Goal: Task Accomplishment & Management: Manage account settings

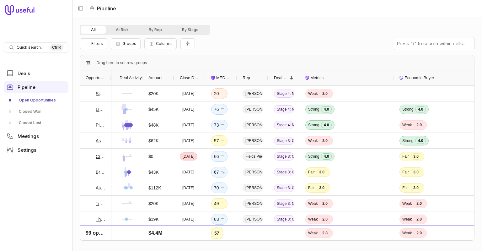
click at [189, 78] on span "Close Date" at bounding box center [190, 78] width 20 height 8
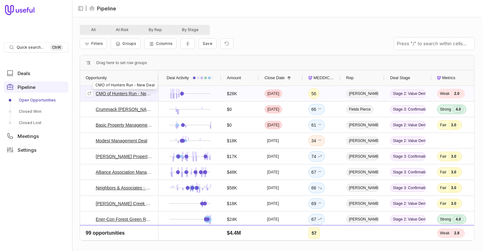
click at [116, 93] on link "CMO of Hunters Run - New Deal" at bounding box center [124, 94] width 57 height 8
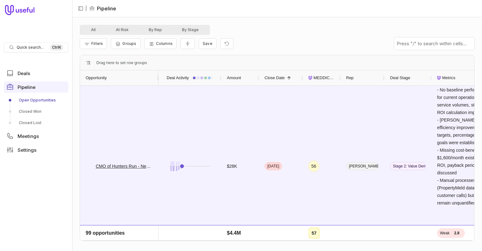
click at [24, 99] on link "Open Opportunities" at bounding box center [36, 100] width 65 height 10
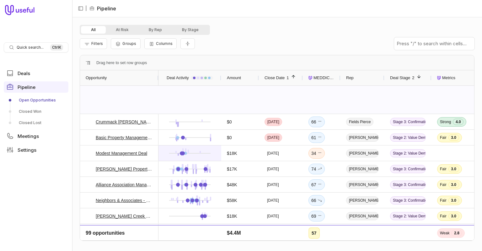
scroll to position [33, 0]
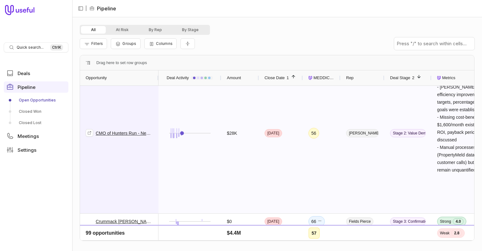
click at [111, 115] on div "CMO of Hunters Run - New Deal" at bounding box center [119, 133] width 67 height 160
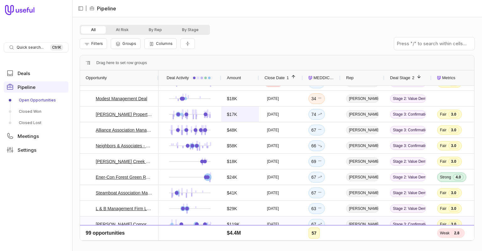
scroll to position [33, 0]
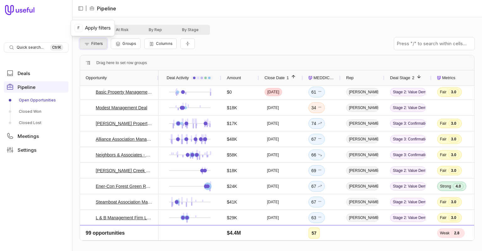
click at [96, 41] on span "Filters" at bounding box center [97, 43] width 12 height 5
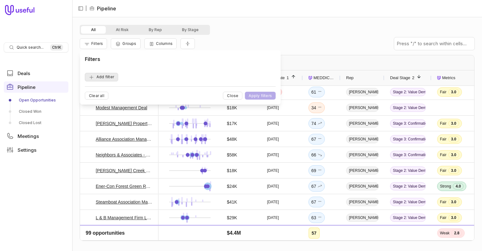
click at [109, 76] on button "Add filter" at bounding box center [101, 77] width 33 height 8
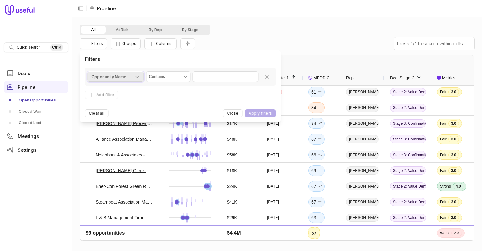
click at [121, 75] on span "Opportunity Name" at bounding box center [108, 77] width 35 height 8
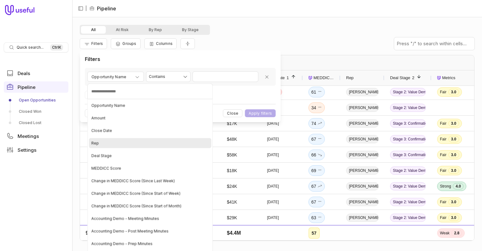
scroll to position [29, 0]
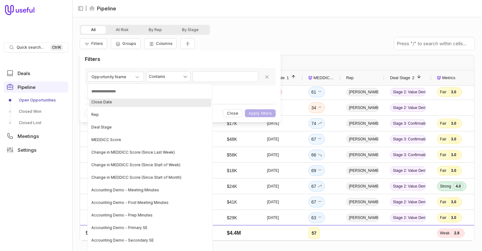
click at [104, 101] on span "Close Date" at bounding box center [101, 101] width 21 height 5
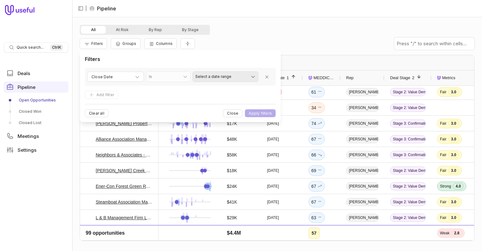
scroll to position [33, 0]
click at [236, 77] on html "Quick search... Ctrl K Deals Pipeline Open Opportunities Closed Won Closed Lost…" at bounding box center [241, 125] width 482 height 251
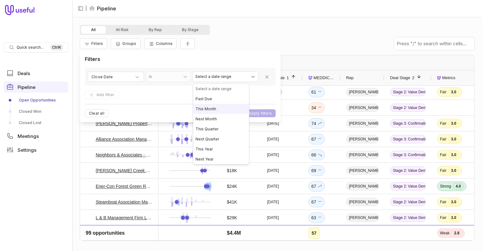
select select "*********"
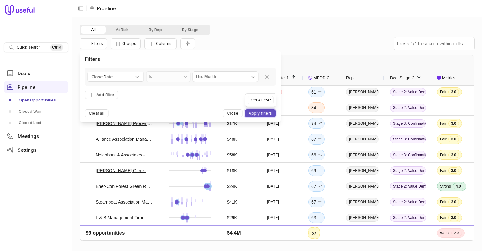
click at [257, 112] on button "Apply filters" at bounding box center [260, 113] width 31 height 8
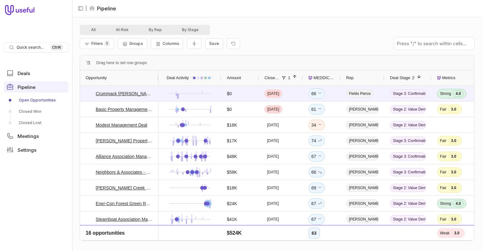
click at [314, 79] on span "MEDDICC Score" at bounding box center [323, 78] width 21 height 8
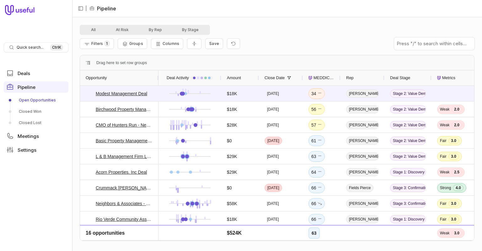
click at [314, 79] on span "MEDDICC Score" at bounding box center [323, 78] width 21 height 8
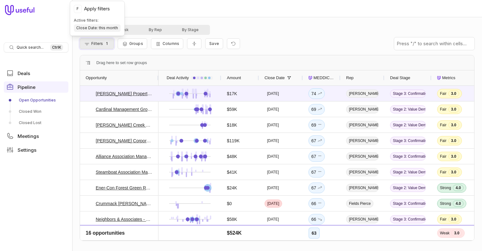
click at [101, 42] on span "Filters" at bounding box center [97, 43] width 12 height 5
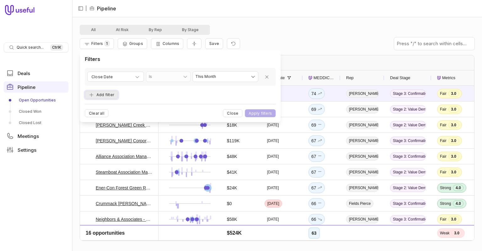
click at [103, 97] on button "Add filter" at bounding box center [101, 95] width 33 height 8
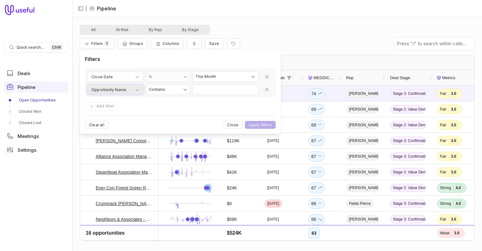
click at [112, 88] on span "Opportunity Name" at bounding box center [108, 90] width 35 height 8
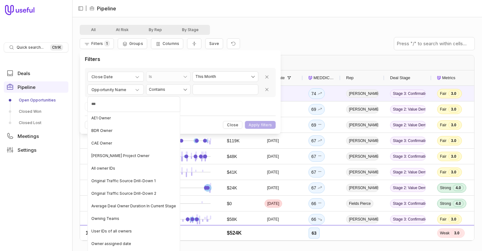
click at [104, 106] on input "***" at bounding box center [133, 104] width 93 height 16
type input "*"
type input "*****"
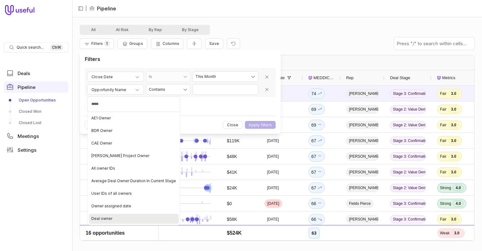
click at [106, 219] on span "Deal owner" at bounding box center [101, 218] width 21 height 5
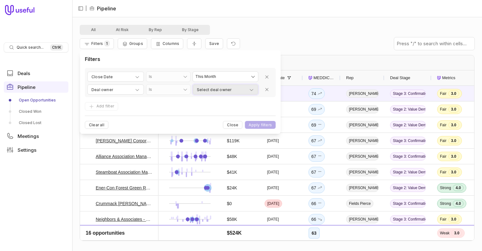
click at [216, 88] on span "Select deal owner" at bounding box center [214, 90] width 35 height 8
click at [184, 90] on html "Quick search... Ctrl K Deals Pipeline Open Opportunities Closed Won Closed Lost…" at bounding box center [241, 125] width 482 height 251
click at [226, 90] on span "Select deal owner" at bounding box center [214, 90] width 35 height 8
click at [142, 88] on html "Quick search... Ctrl K Deals Pipeline Open Opportunities Closed Won Closed Lost…" at bounding box center [241, 125] width 482 height 251
click at [135, 90] on icon "button" at bounding box center [137, 89] width 5 height 5
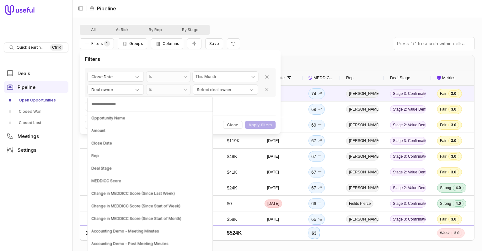
click at [267, 88] on html "Quick search... Ctrl K Deals Pipeline Open Opportunities Closed Won Closed Lost…" at bounding box center [241, 125] width 482 height 251
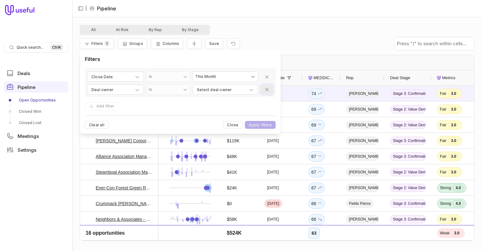
click at [265, 90] on icon "Remove filter" at bounding box center [266, 89] width 5 height 5
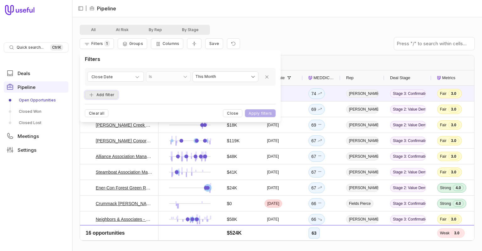
click at [86, 92] on button "Add filter" at bounding box center [101, 95] width 33 height 8
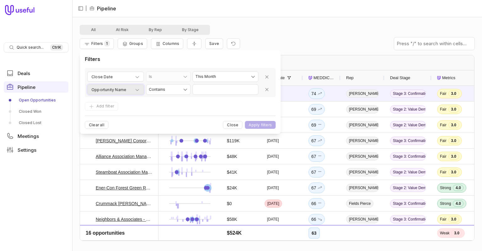
click at [135, 88] on div "Opportunity Name" at bounding box center [115, 90] width 48 height 8
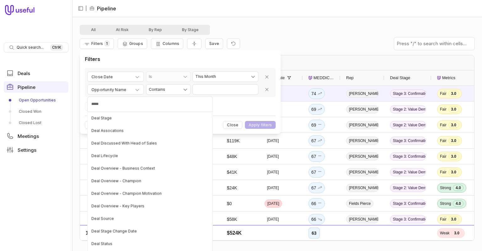
type input "******"
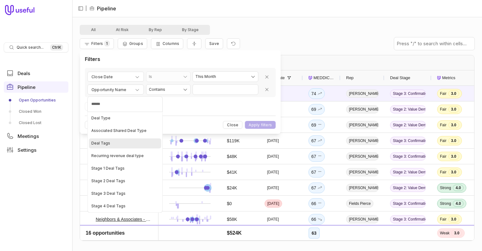
click at [100, 145] on span "Deal Tags" at bounding box center [100, 143] width 19 height 5
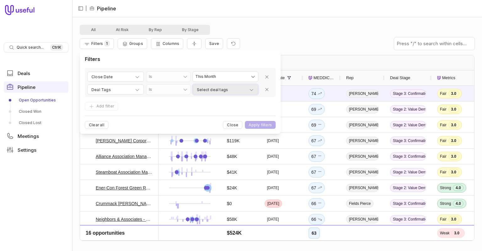
click at [218, 92] on span "Select deal tags" at bounding box center [212, 90] width 31 height 8
click at [205, 105] on input at bounding box center [216, 104] width 46 height 16
type input "*"
click at [238, 87] on html "Quick search... Ctrl K Deals Pipeline Open Opportunities Closed Won Closed Lost…" at bounding box center [241, 125] width 482 height 251
click at [242, 88] on div "Select deal tags" at bounding box center [225, 90] width 57 height 8
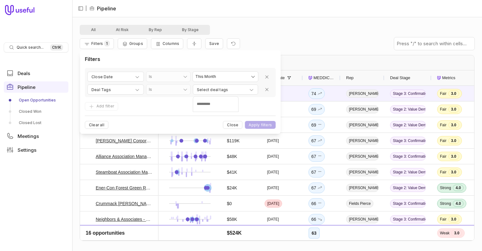
click at [248, 89] on html "Quick search... Ctrl K Deals Pipeline Open Opportunities Closed Won Closed Lost…" at bounding box center [241, 125] width 482 height 251
click at [251, 89] on icon "button" at bounding box center [251, 89] width 5 height 5
click at [217, 109] on input at bounding box center [216, 104] width 46 height 16
click at [237, 89] on html "Quick search... Ctrl K Deals Pipeline Open Opportunities Closed Won Closed Lost…" at bounding box center [241, 125] width 482 height 251
click at [219, 101] on form "**********" at bounding box center [180, 98] width 191 height 61
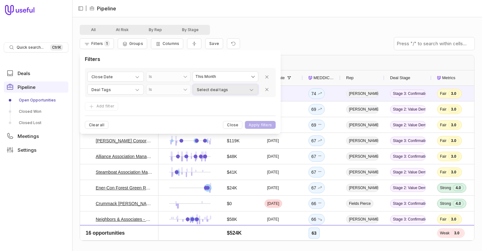
click at [216, 89] on span "Select deal tags" at bounding box center [212, 90] width 31 height 8
type input "**********"
click at [266, 125] on html "Quick search... Ctrl K Deals Pipeline Open Opportunities Closed Won Closed Lost…" at bounding box center [241, 125] width 482 height 251
click at [215, 91] on span "Select deal tags" at bounding box center [212, 90] width 31 height 8
click at [251, 90] on html "Quick search... Ctrl K Deals Pipeline Open Opportunities Closed Won Closed Lost…" at bounding box center [241, 125] width 482 height 251
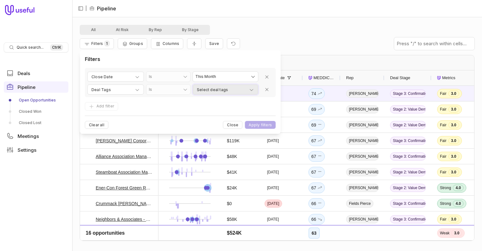
drag, startPoint x: 249, startPoint y: 89, endPoint x: 154, endPoint y: 89, distance: 95.4
click at [248, 89] on div "Select deal tags" at bounding box center [225, 90] width 57 height 8
click at [113, 89] on html "Quick search... Ctrl K Deals Pipeline Open Opportunities Closed Won Closed Lost…" at bounding box center [241, 125] width 482 height 251
click at [269, 89] on icon "Remove filter" at bounding box center [266, 89] width 5 height 5
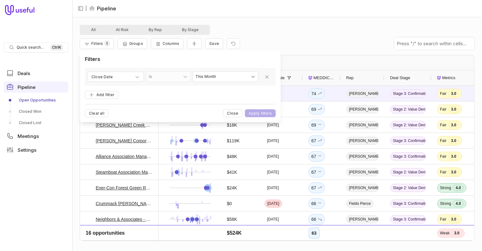
click at [301, 29] on div "All At Risk By Rep By Stage" at bounding box center [277, 30] width 395 height 10
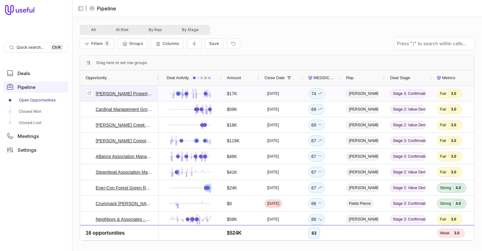
click at [124, 94] on link "[PERSON_NAME] Property Management Deal" at bounding box center [124, 94] width 57 height 8
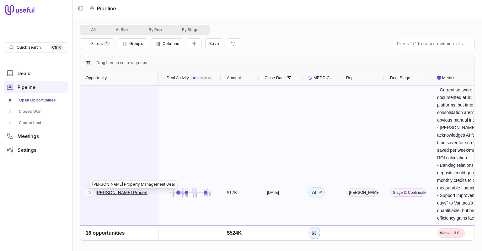
click at [112, 111] on div "[PERSON_NAME] Property Management Deal" at bounding box center [119, 192] width 67 height 212
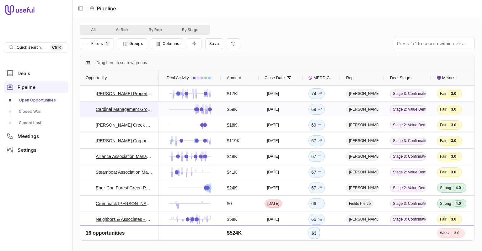
click at [155, 109] on div "Cardinal Management Group Deal" at bounding box center [119, 108] width 78 height 15
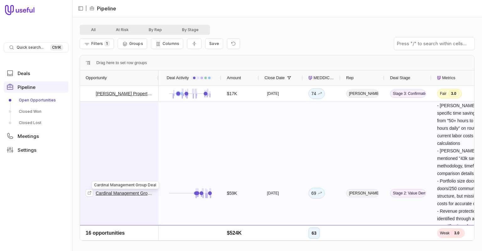
click at [132, 193] on link "Cardinal Management Group Deal" at bounding box center [124, 193] width 57 height 8
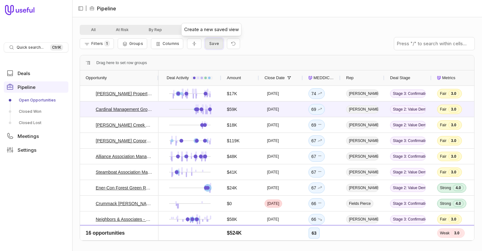
click at [210, 44] on span "Save" at bounding box center [214, 43] width 10 height 5
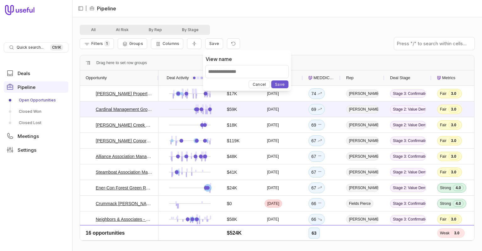
click at [240, 72] on input "View name" at bounding box center [246, 71] width 83 height 13
click at [240, 71] on input "**********" at bounding box center [246, 71] width 83 height 13
type input "**********"
click at [281, 83] on button "Save" at bounding box center [279, 84] width 17 height 8
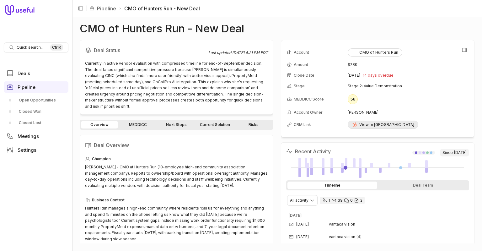
click at [357, 125] on div "View in Hubspot" at bounding box center [383, 124] width 62 height 5
drag, startPoint x: 263, startPoint y: 28, endPoint x: 61, endPoint y: 26, distance: 202.4
click at [80, 26] on div "CMO of Hunters Run - New Deal Deal Status Last updated Sep 3, 2025, 4:21 PM EDT…" at bounding box center [277, 134] width 395 height 218
click at [115, 28] on h1 "CMO of Hunters Run - New Deal" at bounding box center [162, 29] width 164 height 8
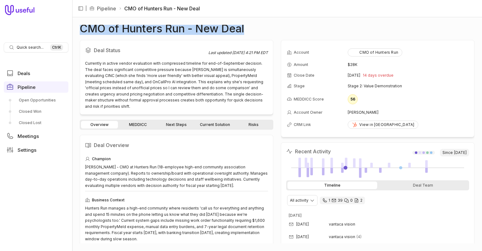
drag, startPoint x: 77, startPoint y: 29, endPoint x: 254, endPoint y: 30, distance: 177.3
click at [254, 30] on div "CMO of Hunters Run - New Deal Deal Status Last updated Sep 3, 2025, 4:21 PM EDT…" at bounding box center [277, 133] width 410 height 233
copy h1 "CMO of Hunters Run - New Deal"
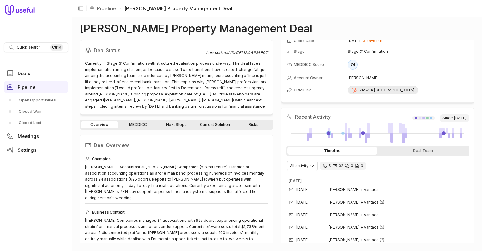
click at [376, 88] on div "View in [GEOGRAPHIC_DATA]" at bounding box center [383, 90] width 62 height 5
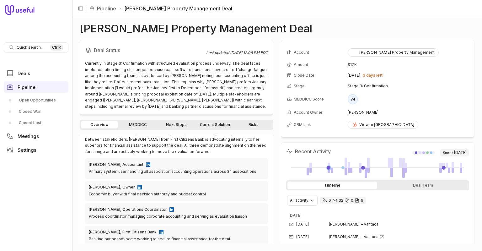
scroll to position [242, 0]
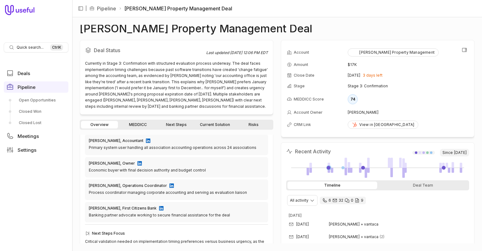
click at [424, 79] on td "Oct 17, 2025 3 days left" at bounding box center [408, 75] width 121 height 10
click at [345, 99] on div "MEDDICC Score" at bounding box center [317, 99] width 60 height 5
click at [356, 99] on div "74" at bounding box center [353, 99] width 10 height 10
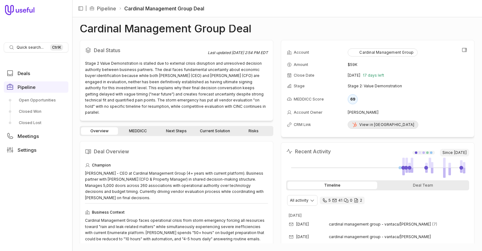
click at [370, 122] on div "View in Hubspot" at bounding box center [383, 124] width 62 height 5
click at [352, 101] on div "69" at bounding box center [353, 99] width 10 height 10
click at [353, 100] on div "69" at bounding box center [353, 99] width 10 height 10
click at [37, 193] on nav "Quick search... Ctrl K Deals Pipeline Open Opportunities Closed Won Closed Lost…" at bounding box center [36, 125] width 72 height 251
click at [132, 127] on link "MEDDICC" at bounding box center [137, 131] width 37 height 8
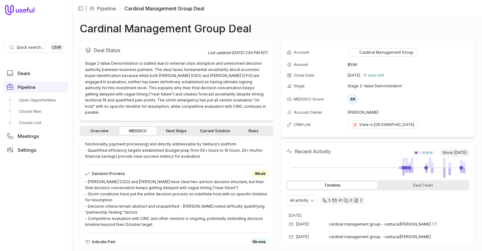
click at [102, 127] on link "Overview" at bounding box center [99, 131] width 37 height 8
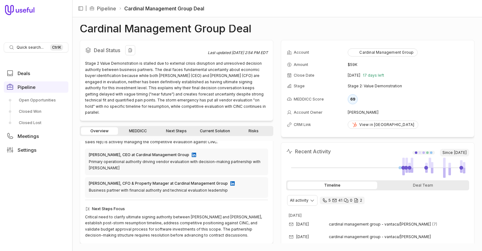
scroll to position [203, 0]
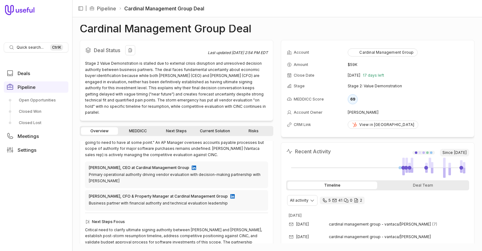
click at [168, 86] on div "Stage 2 Value Demonstration is stalled due to external crisis disruption and un…" at bounding box center [176, 87] width 183 height 55
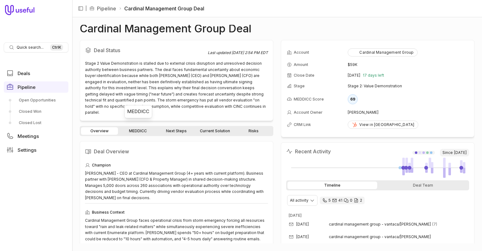
click at [131, 127] on link "MEDDICC" at bounding box center [137, 131] width 37 height 8
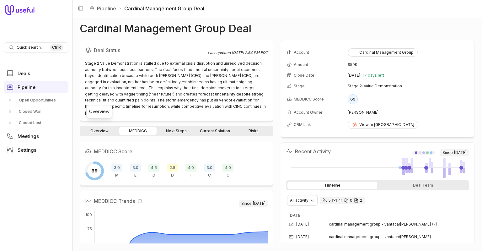
click at [92, 127] on link "Overview" at bounding box center [99, 131] width 37 height 8
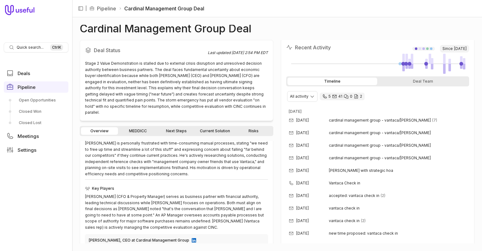
scroll to position [99, 0]
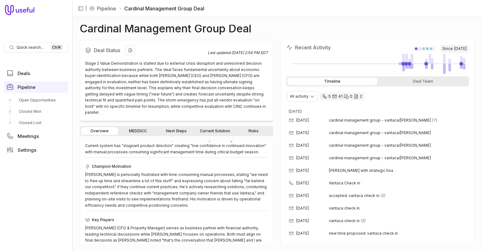
click at [158, 53] on h2 "Deal Status" at bounding box center [146, 50] width 123 height 10
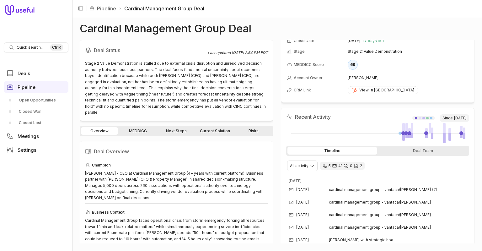
scroll to position [0, 0]
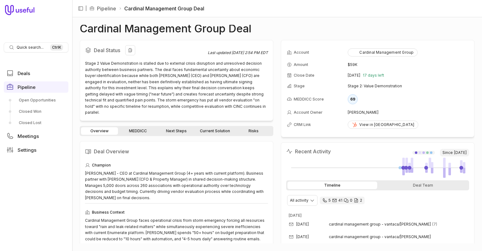
click at [191, 82] on div "Stage 2 Value Demonstration is stalled due to external crisis disruption and un…" at bounding box center [176, 87] width 183 height 55
